Goal: Register for event/course

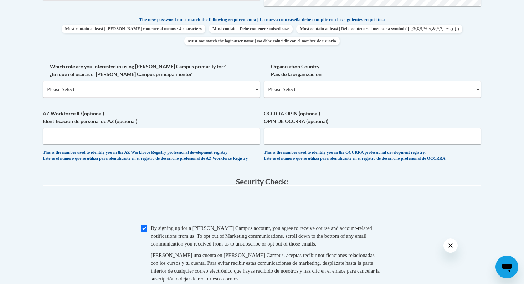
scroll to position [368, 0]
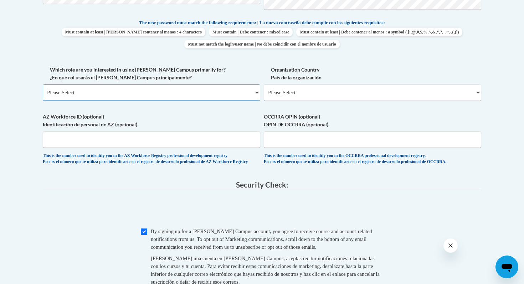
click at [164, 91] on select "Please Select College/University | Colegio/Universidad Community/Nonprofit Part…" at bounding box center [151, 92] width 217 height 16
select select "5a18ea06-2b54-4451-96f2-d152daf9eac5"
click at [43, 84] on select "Please Select College/University | Colegio/Universidad Community/Nonprofit Part…" at bounding box center [151, 92] width 217 height 16
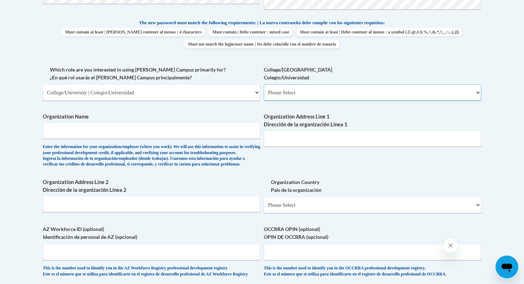
click at [302, 94] on select "Please Select College/University Staff | Empleado universitario College/Univers…" at bounding box center [372, 92] width 217 height 16
select select "99b32b07-cffc-426c-8bf6-0cd77760d84b"
click at [264, 84] on select "Please Select College/University Staff | Empleado universitario College/Univers…" at bounding box center [372, 92] width 217 height 16
click at [151, 134] on input "Organization Name" at bounding box center [151, 131] width 217 height 16
type input "Colorado State University"
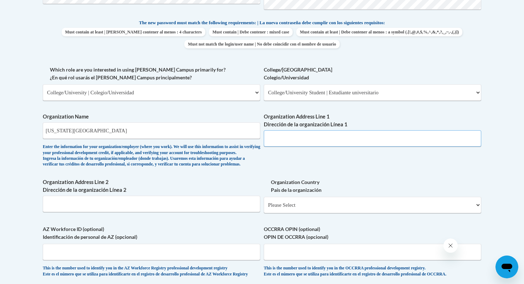
click at [329, 140] on input "Organization Address Line 1 Dirección de la organización Línea 1" at bounding box center [372, 138] width 217 height 16
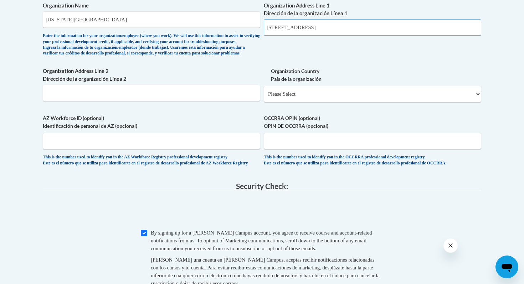
scroll to position [482, 0]
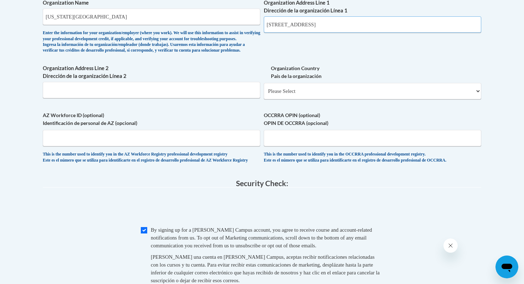
type input "2000 bonforte ave"
click at [181, 98] on input "Organization Address Line 2 Dirección de la organización Línea 2" at bounding box center [151, 90] width 217 height 16
type input "o"
type input "pueblo"
click at [346, 99] on select "Please Select United States | Estados Unidos Outside of the United States | Fue…" at bounding box center [372, 91] width 217 height 16
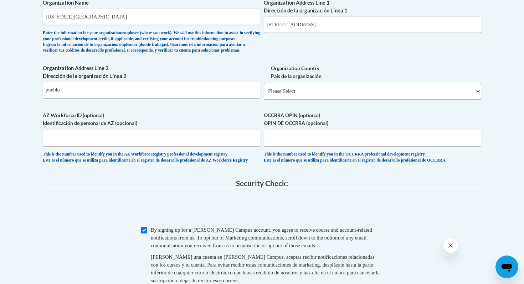
select select "ad49bcad-a171-4b2e-b99c-48b446064914"
click at [264, 94] on select "Please Select United States | Estados Unidos Outside of the United States | Fue…" at bounding box center [372, 91] width 217 height 16
select select
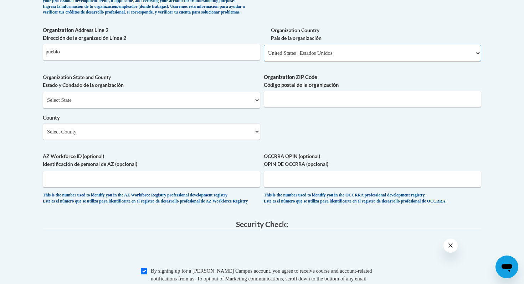
scroll to position [528, 0]
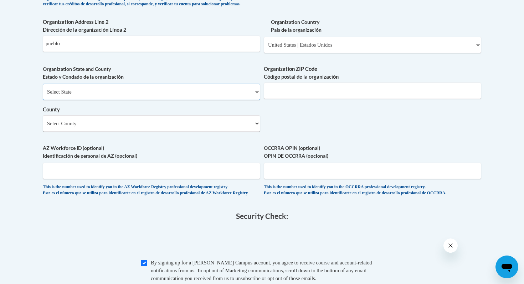
click at [226, 100] on select "Select State Alabama Alaska Arizona Arkansas California Colorado Connecticut De…" at bounding box center [151, 92] width 217 height 16
select select "Colorado"
click at [43, 95] on select "Select State Alabama Alaska Arizona Arkansas California Colorado Connecticut De…" at bounding box center [151, 92] width 217 height 16
click at [285, 99] on input "Organization ZIP Code Código postal de la organización" at bounding box center [372, 91] width 217 height 16
type input "81001"
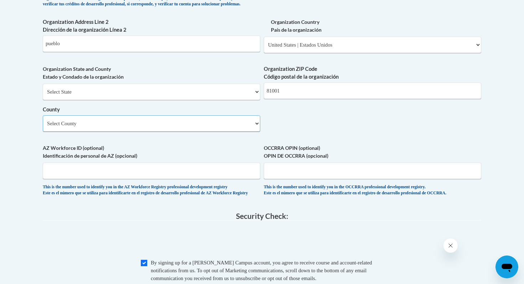
click at [190, 132] on select "Select County Adams Alamosa Arapahoe Archuleta Baca Bent Boulder Broomfield Cha…" at bounding box center [151, 123] width 217 height 16
select select "Pueblo"
click at [43, 127] on select "Select County Adams Alamosa Arapahoe Archuleta Baca Bent Boulder Broomfield Cha…" at bounding box center [151, 123] width 217 height 16
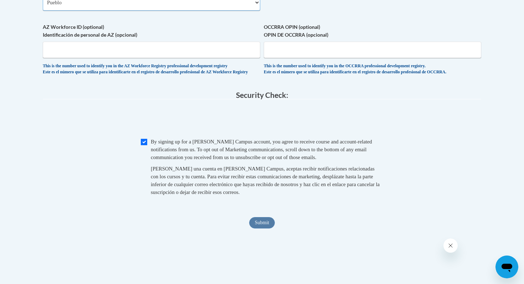
scroll to position [663, 0]
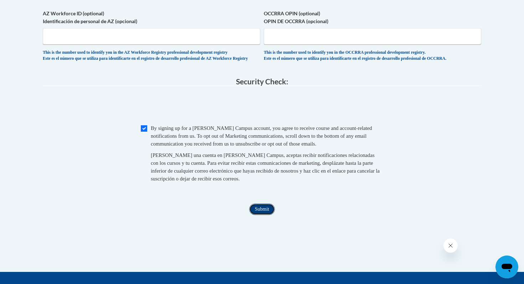
click at [262, 215] on input "Submit" at bounding box center [262, 209] width 26 height 11
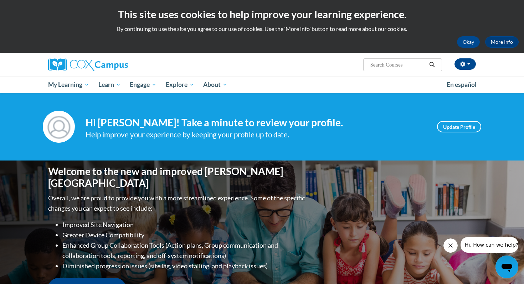
click at [392, 65] on input "Search..." at bounding box center [398, 65] width 57 height 9
type input "systematic and explicitn"
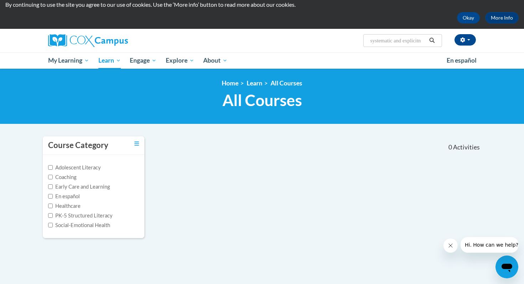
scroll to position [26, 0]
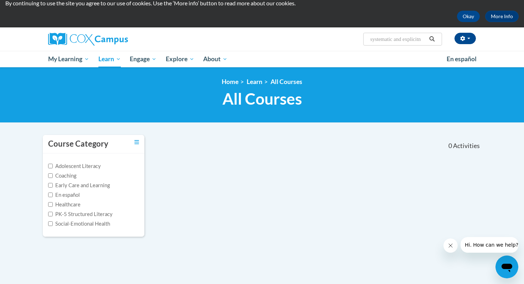
click at [415, 41] on input "systematic and explicitn" at bounding box center [398, 39] width 57 height 9
click at [424, 39] on input "systematic and explicitn" at bounding box center [398, 39] width 57 height 9
type input "systematic and explicit"
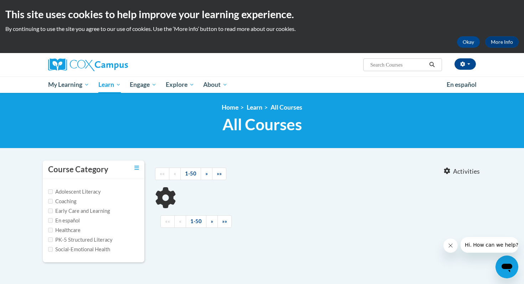
type input "systematic and explicit"
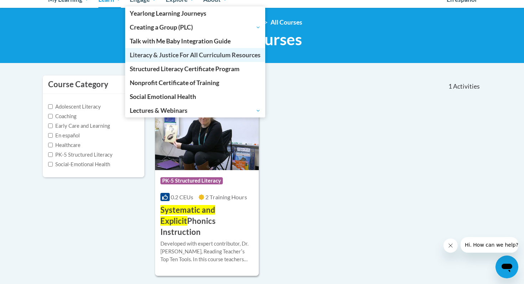
scroll to position [89, 0]
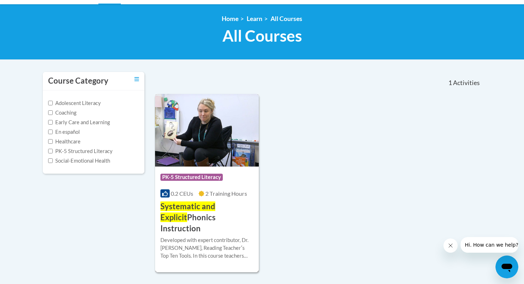
click at [222, 218] on h3 "Systematic and Explicit Phonics Instruction" at bounding box center [206, 217] width 93 height 33
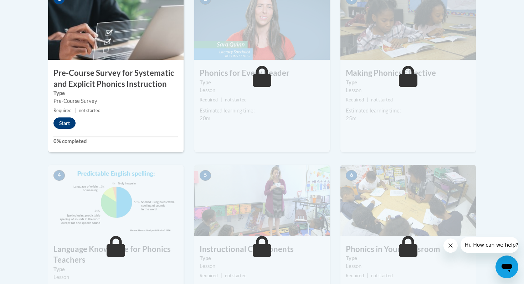
scroll to position [234, 0]
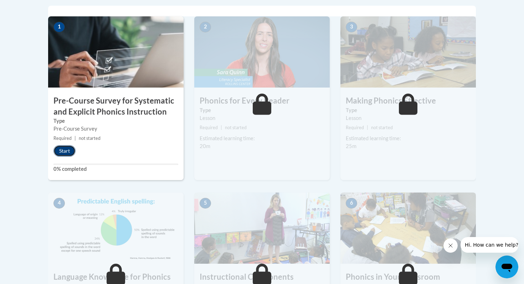
click at [67, 151] on button "Start" at bounding box center [64, 150] width 22 height 11
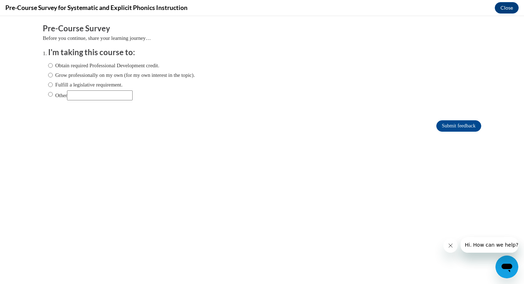
scroll to position [0, 0]
click at [50, 75] on input "Grow professionally on my own (for my own interest in the topic)." at bounding box center [50, 75] width 5 height 8
radio input "true"
click at [450, 125] on input "Submit feedback" at bounding box center [458, 125] width 45 height 11
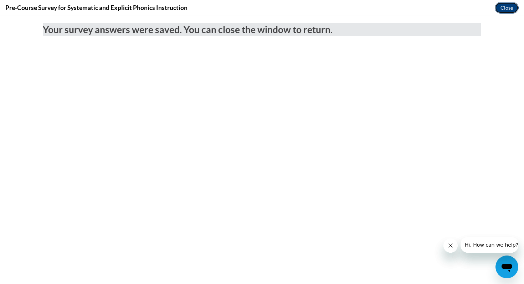
click at [510, 7] on button "Close" at bounding box center [507, 7] width 24 height 11
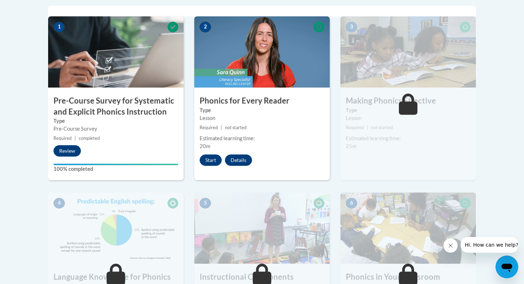
scroll to position [227, 0]
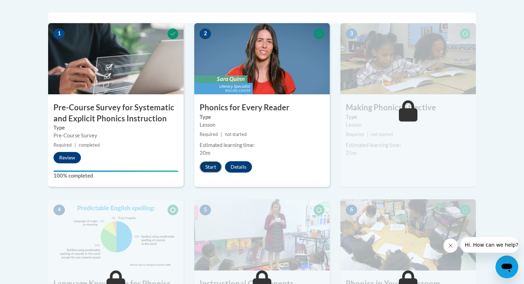
click at [207, 169] on button "Start" at bounding box center [211, 166] width 22 height 11
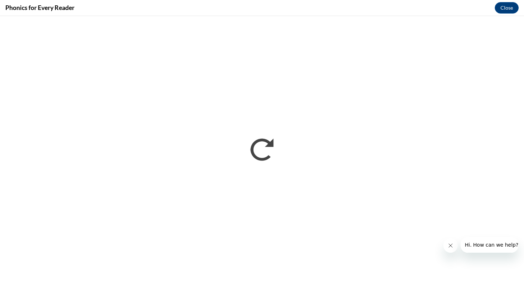
scroll to position [0, 0]
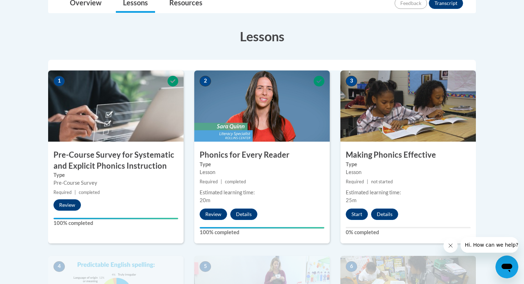
scroll to position [183, 0]
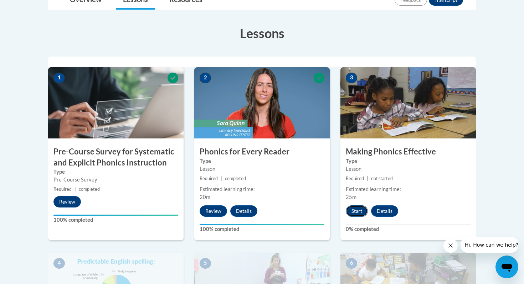
click at [355, 214] on button "Start" at bounding box center [357, 211] width 22 height 11
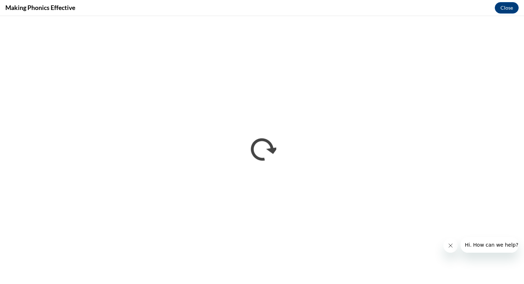
scroll to position [0, 0]
